Goal: Information Seeking & Learning: Learn about a topic

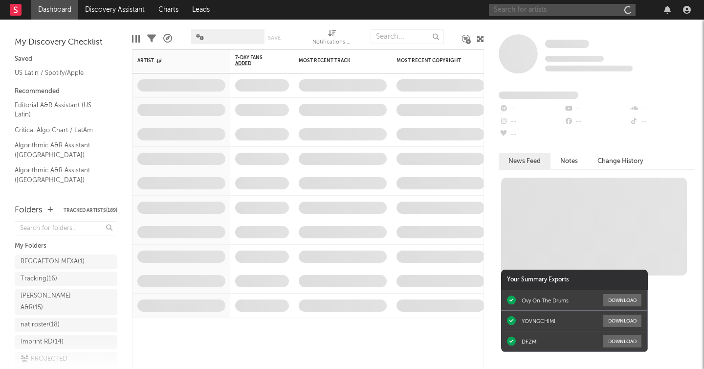
click at [503, 6] on input "text" at bounding box center [562, 10] width 147 height 12
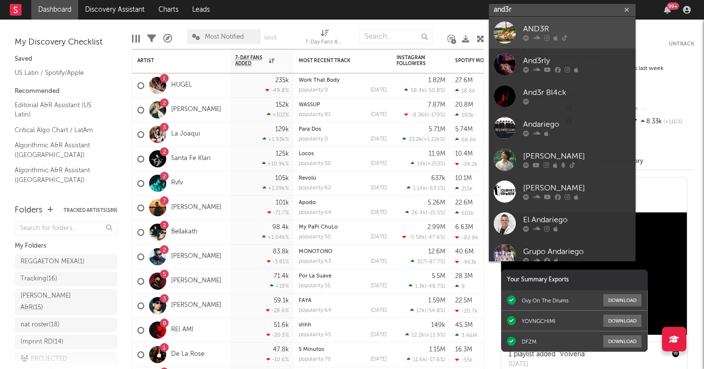
type input "and3r"
click at [510, 30] on div at bounding box center [505, 33] width 22 height 22
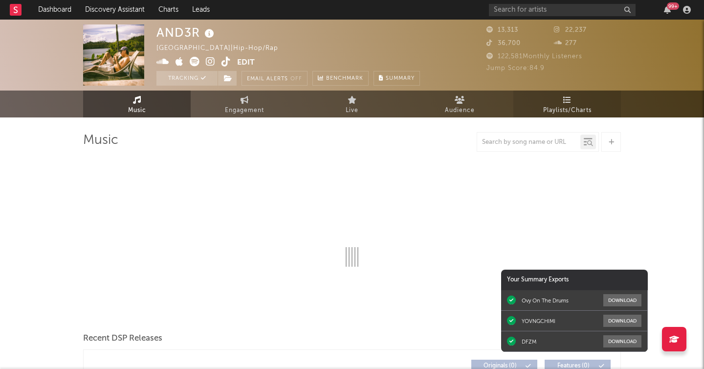
select select "1w"
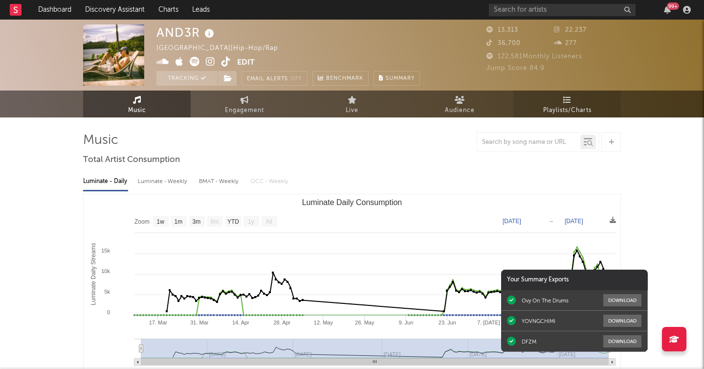
click at [551, 92] on link "Playlists/Charts" at bounding box center [567, 103] width 108 height 27
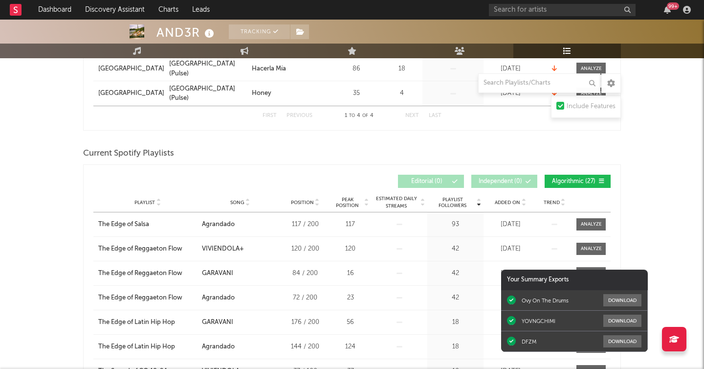
scroll to position [248, 0]
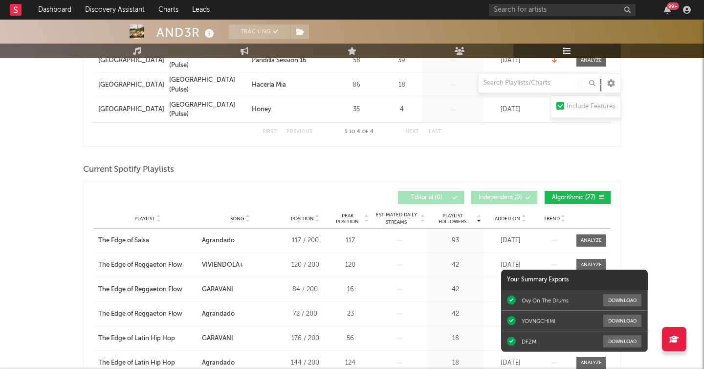
click at [459, 222] on span "Playlist Followers" at bounding box center [452, 219] width 45 height 12
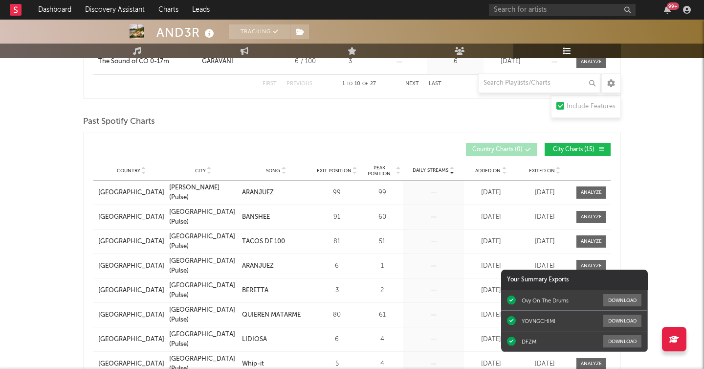
scroll to position [648, 0]
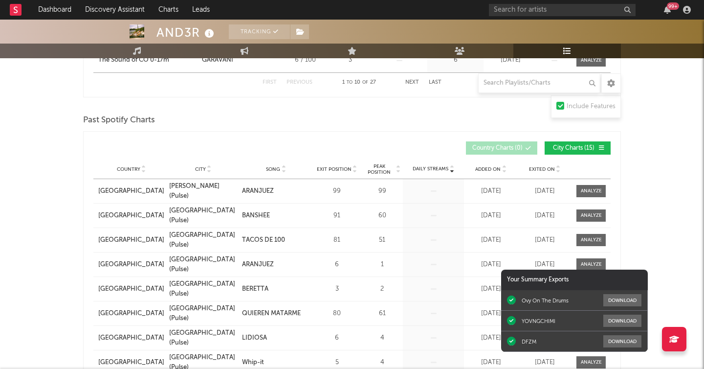
click at [497, 165] on div "Added On" at bounding box center [490, 168] width 49 height 7
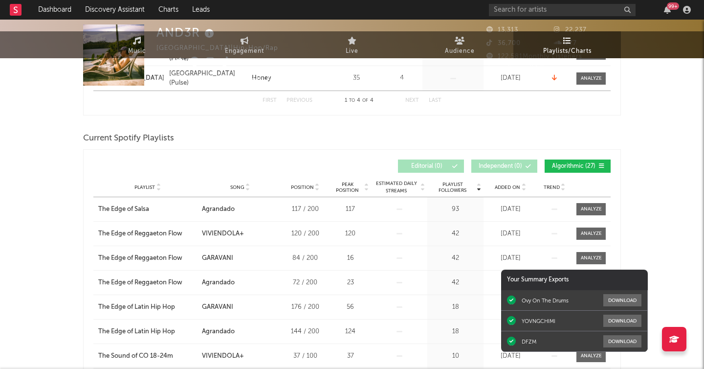
scroll to position [0, 0]
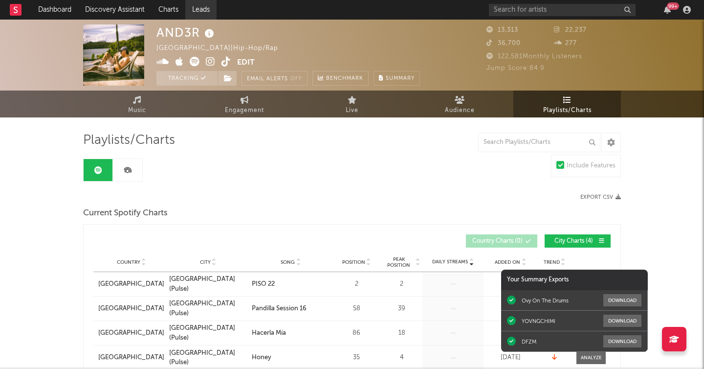
click at [208, 8] on link "Leads" at bounding box center [200, 10] width 31 height 20
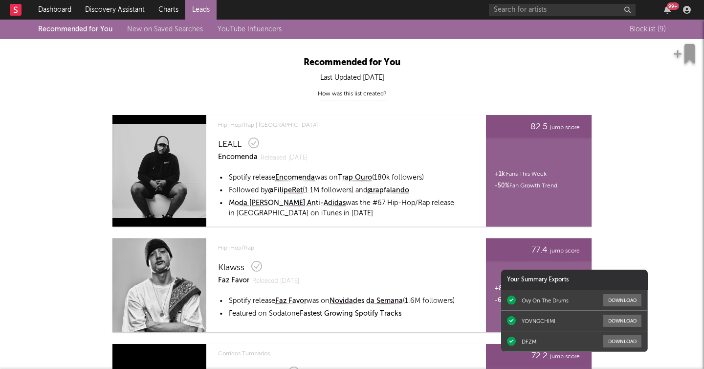
click at [497, 32] on div "Recommended for You New on Saved Searches YouTube Influencers Blocklist ( 9 )" at bounding box center [352, 30] width 704 height 20
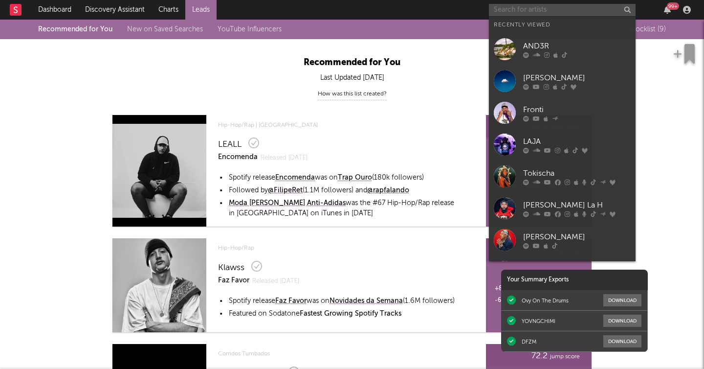
click at [510, 10] on input "text" at bounding box center [562, 10] width 147 height 12
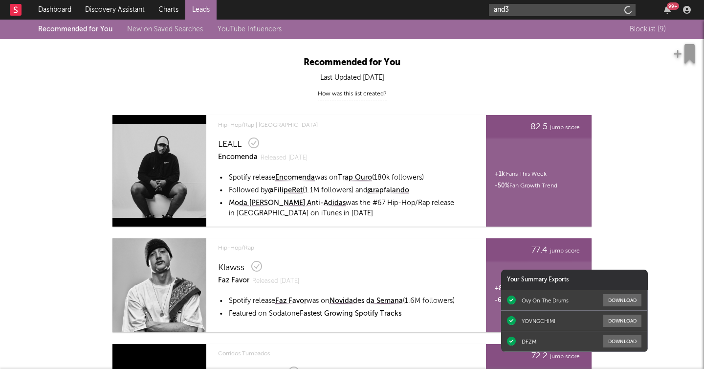
type input "and3r"
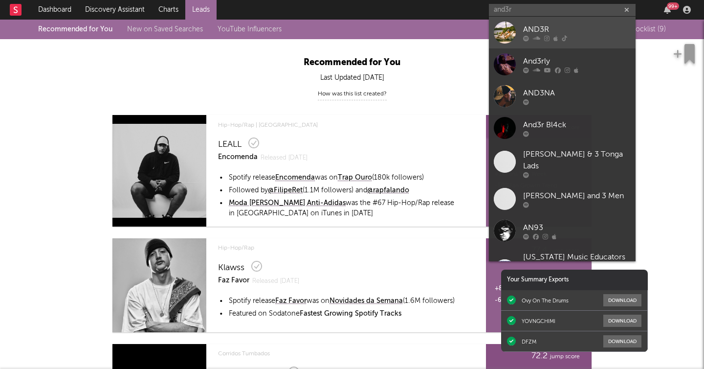
click at [508, 25] on div at bounding box center [505, 33] width 22 height 22
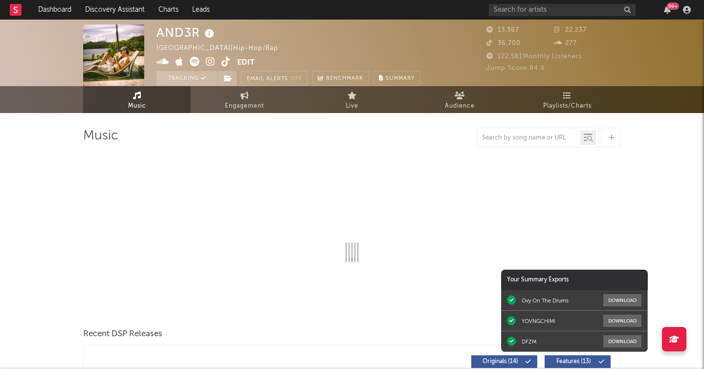
select select "1w"
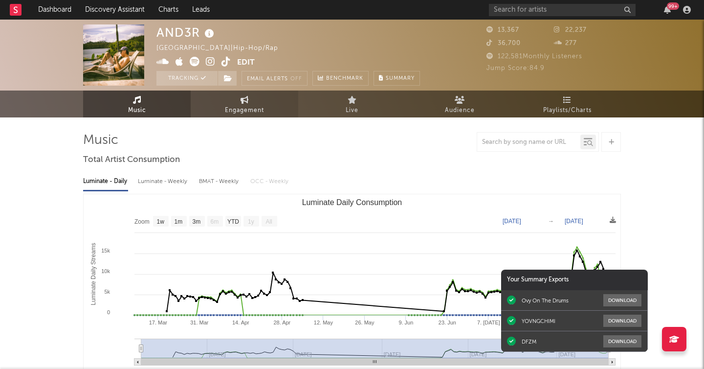
click at [271, 114] on link "Engagement" at bounding box center [245, 103] width 108 height 27
select select "1w"
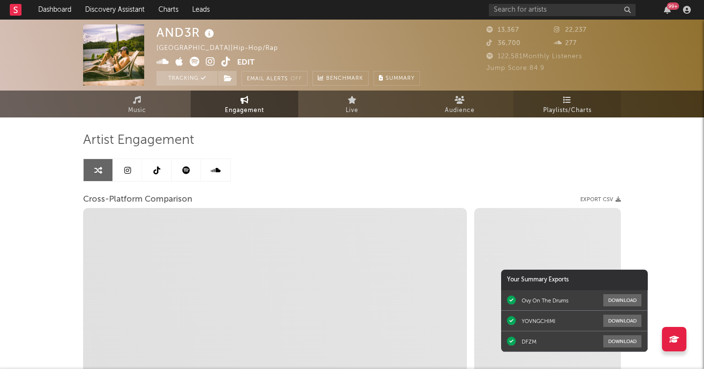
click at [556, 109] on span "Playlists/Charts" at bounding box center [567, 111] width 48 height 12
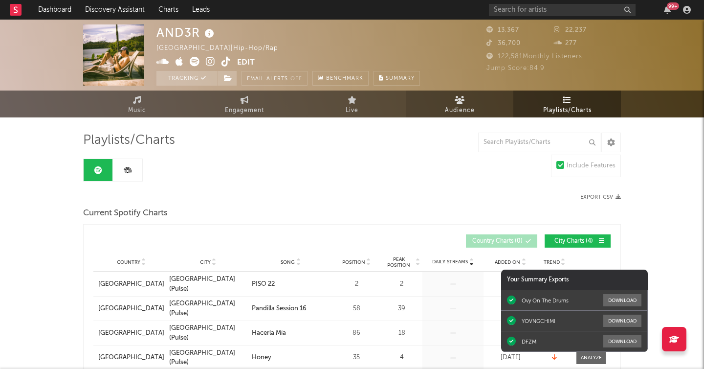
click at [486, 101] on link "Audience" at bounding box center [460, 103] width 108 height 27
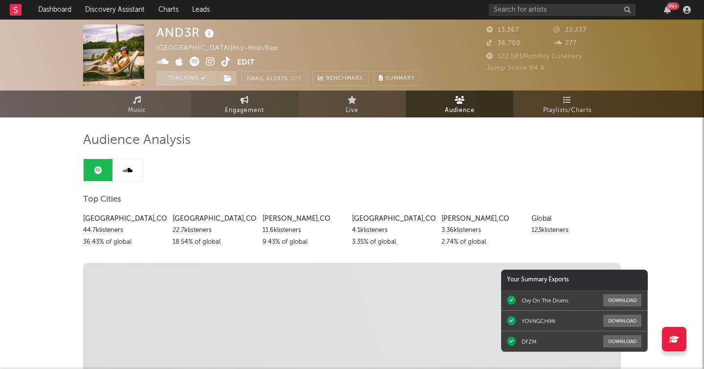
click at [270, 113] on link "Engagement" at bounding box center [245, 103] width 108 height 27
select select "1w"
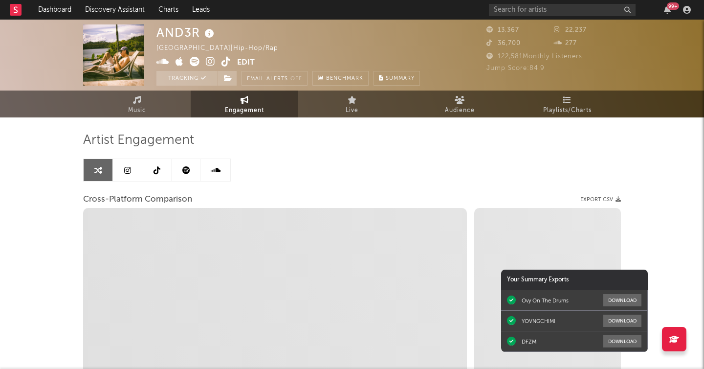
click at [195, 170] on link at bounding box center [186, 170] width 29 height 22
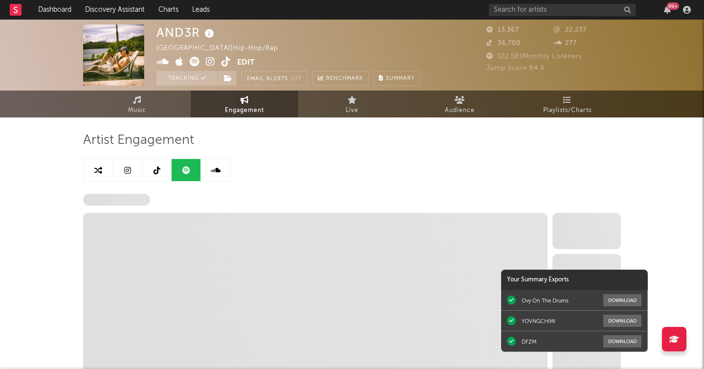
select select "6m"
select select "1w"
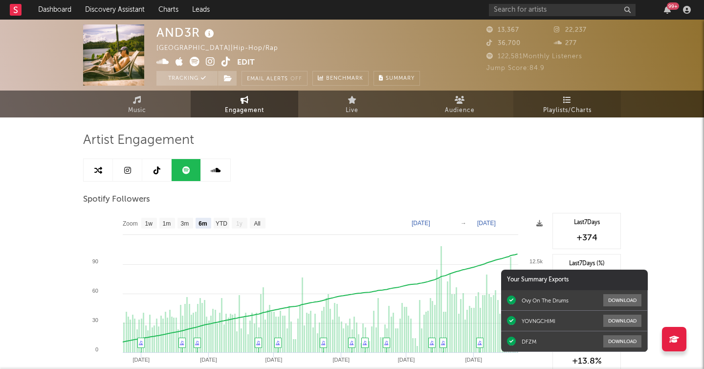
click at [578, 99] on link "Playlists/Charts" at bounding box center [567, 103] width 108 height 27
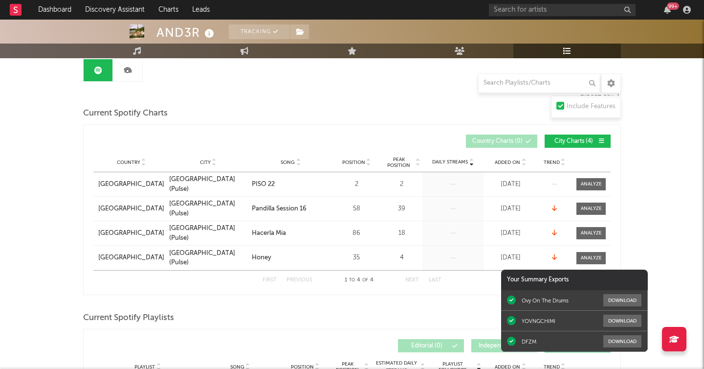
scroll to position [102, 0]
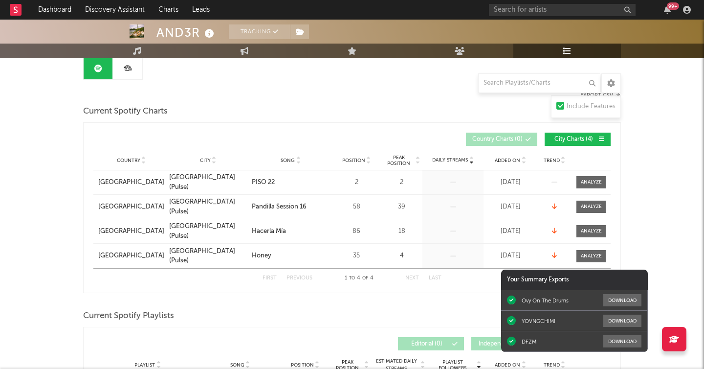
click at [598, 142] on button "City Charts ( 4 )" at bounding box center [578, 138] width 66 height 13
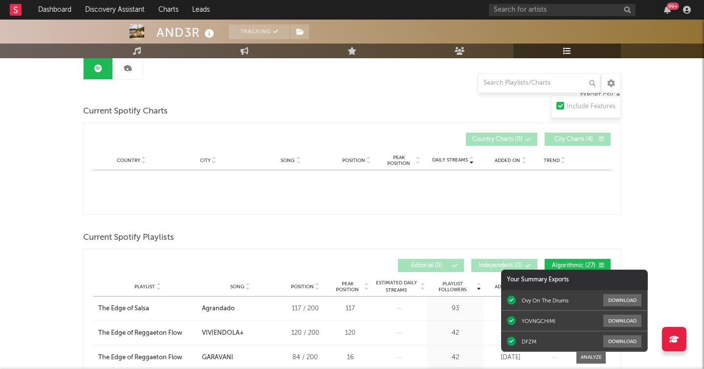
click at [598, 142] on button "City Charts ( 4 )" at bounding box center [578, 138] width 66 height 13
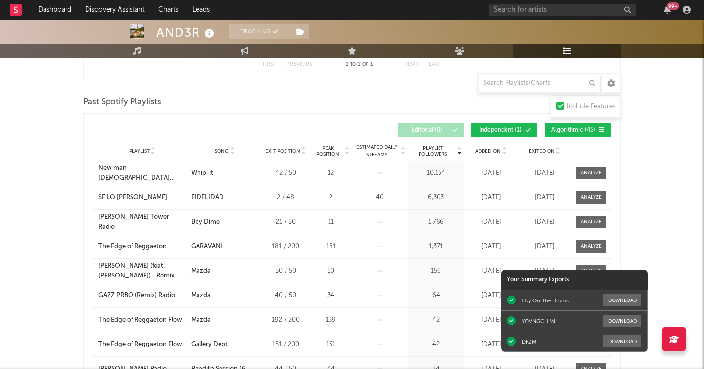
scroll to position [1140, 0]
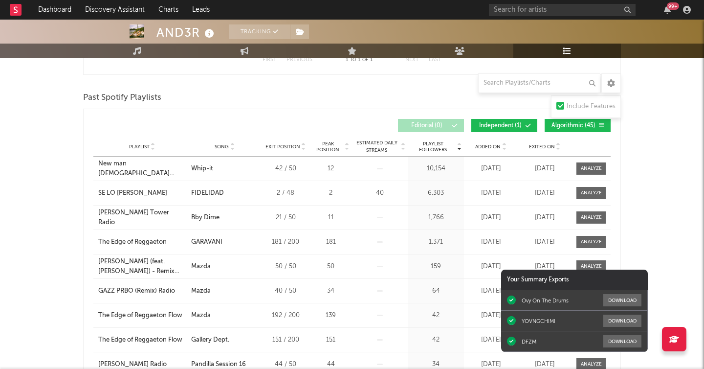
click at [486, 147] on span "Added On" at bounding box center [487, 147] width 25 height 6
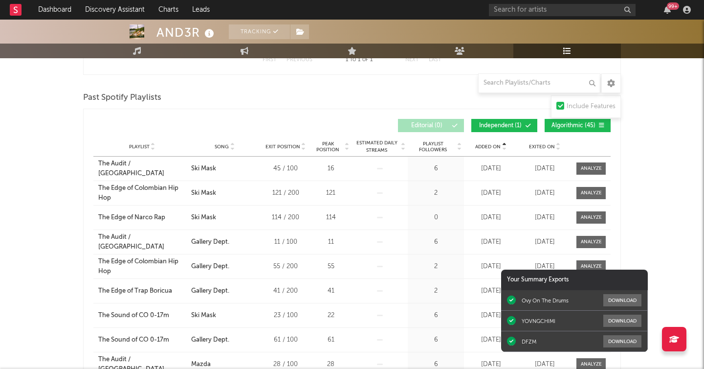
click at [487, 146] on span "Added On" at bounding box center [487, 147] width 25 height 6
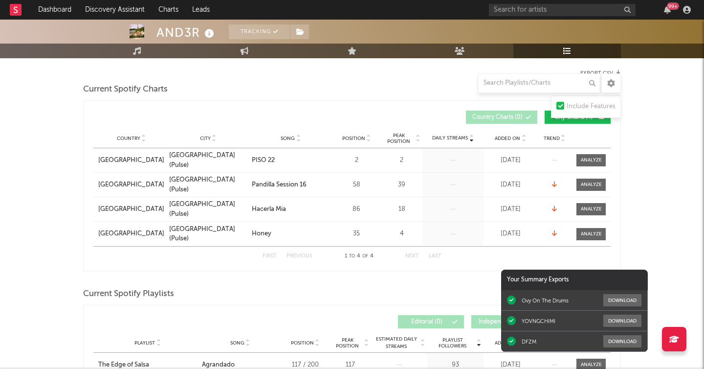
scroll to position [126, 0]
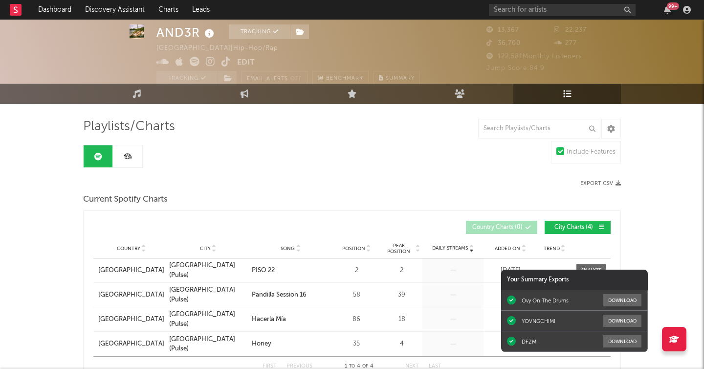
scroll to position [17, 0]
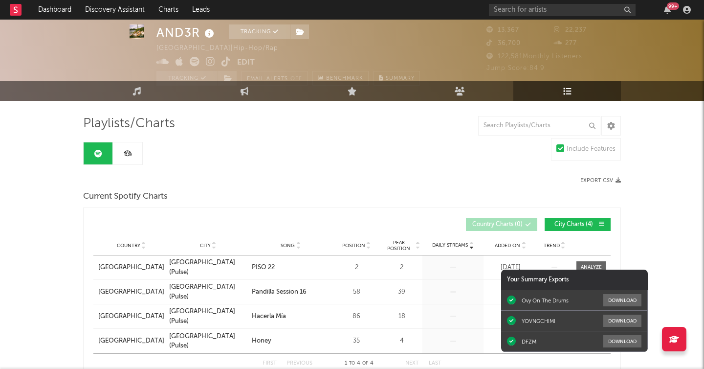
click at [617, 182] on icon "button" at bounding box center [618, 179] width 5 height 5
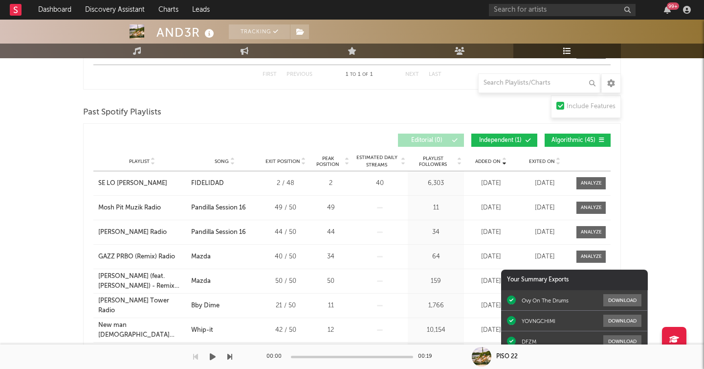
scroll to position [1111, 0]
